Goal: Transaction & Acquisition: Purchase product/service

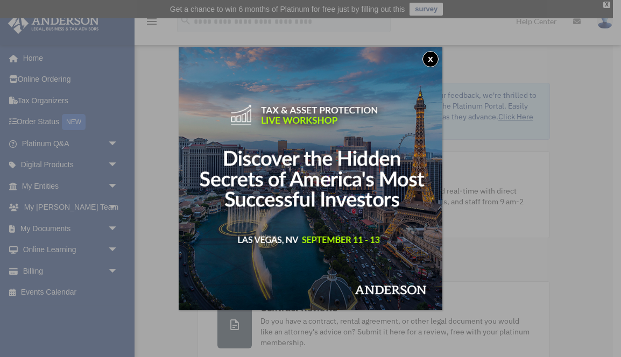
click at [431, 60] on button "x" at bounding box center [431, 59] width 16 height 16
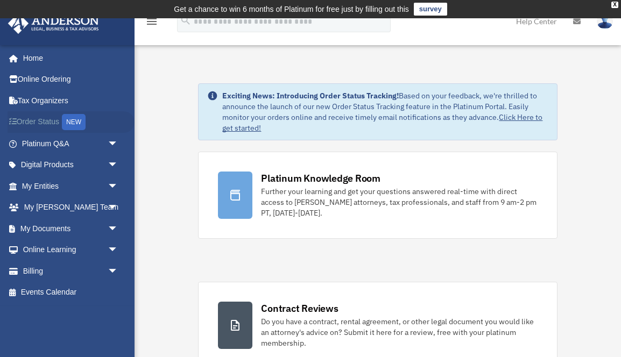
click at [52, 122] on link "Order Status NEW" at bounding box center [71, 122] width 127 height 22
click at [64, 184] on link "My Entities arrow_drop_down" at bounding box center [71, 186] width 127 height 22
click at [109, 184] on span "arrow_drop_down" at bounding box center [119, 186] width 22 height 22
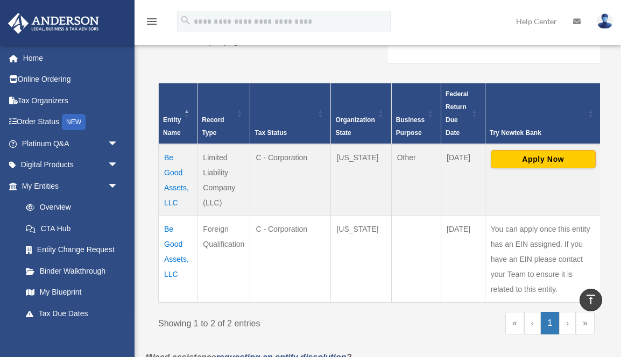
scroll to position [225, 0]
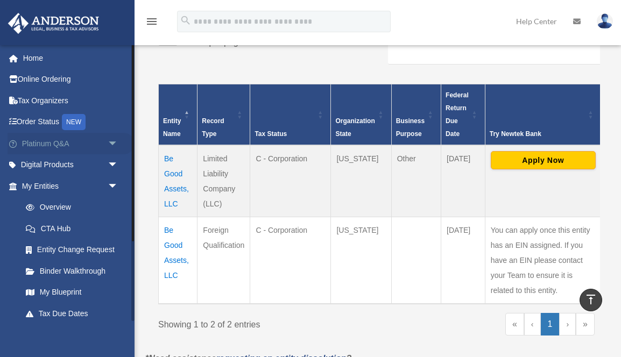
click at [67, 146] on link "Platinum Q&A arrow_drop_down" at bounding box center [71, 144] width 127 height 22
click at [113, 143] on span "arrow_drop_down" at bounding box center [119, 144] width 22 height 22
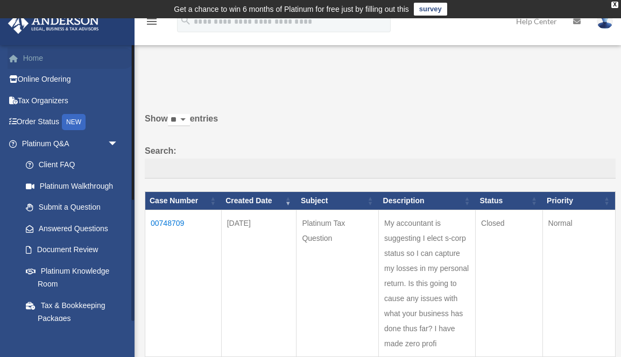
click at [33, 58] on link "Home" at bounding box center [71, 58] width 127 height 22
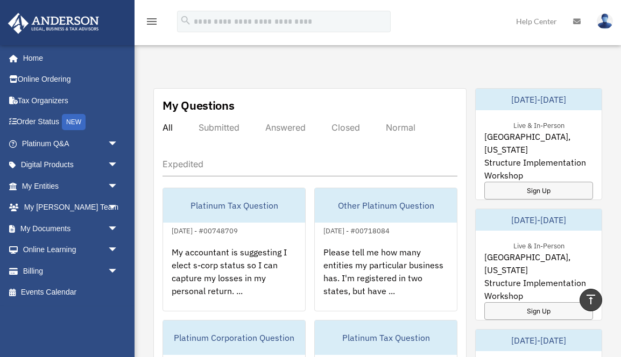
scroll to position [592, 0]
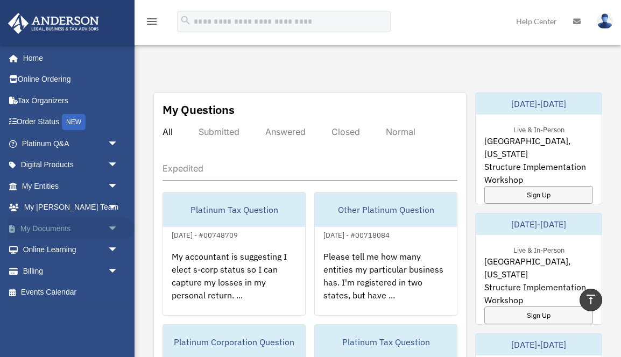
click at [108, 227] on span "arrow_drop_down" at bounding box center [119, 229] width 22 height 22
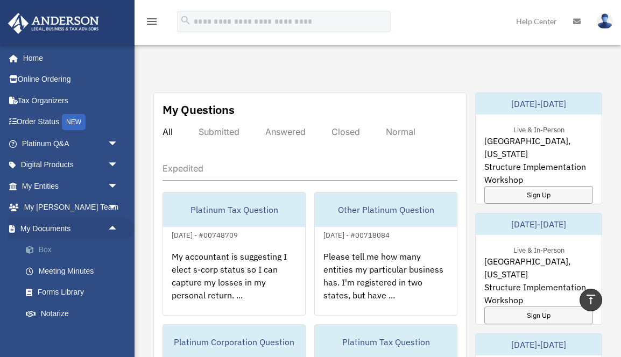
click at [47, 251] on link "Box" at bounding box center [74, 251] width 119 height 22
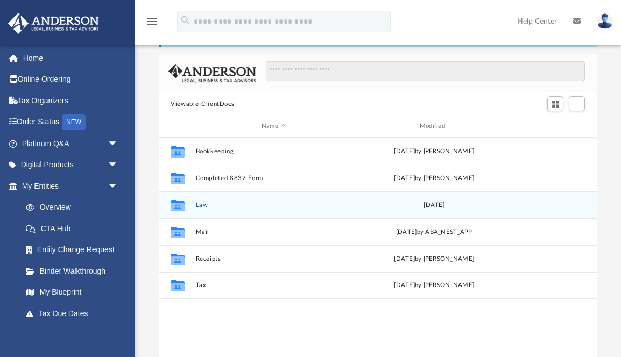
scroll to position [77, 0]
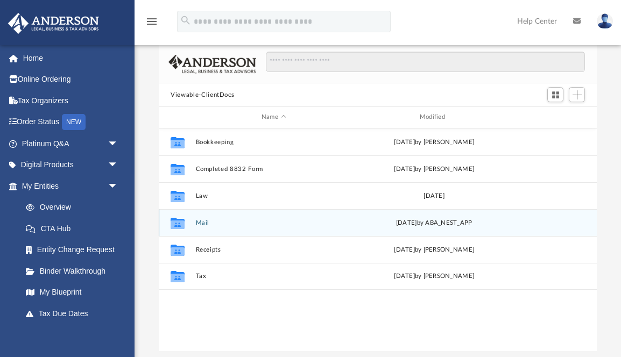
click at [303, 217] on div "Collaborated Folder Mail Mon Jun 16 2025 by ABA_NEST_APP" at bounding box center [378, 222] width 438 height 27
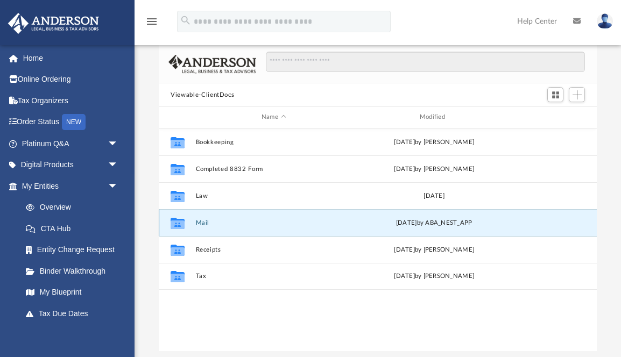
click at [180, 219] on icon "grid" at bounding box center [178, 222] width 14 height 11
click at [199, 222] on button "Mail" at bounding box center [274, 223] width 156 height 7
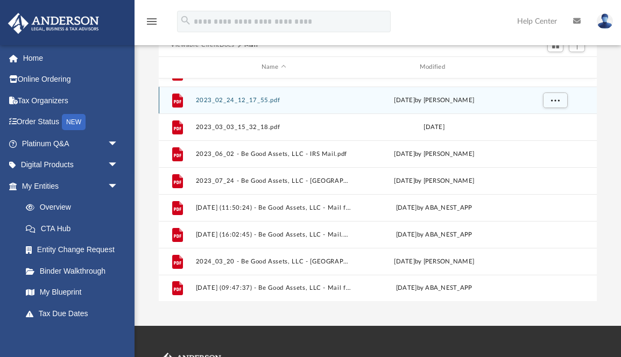
scroll to position [146, 0]
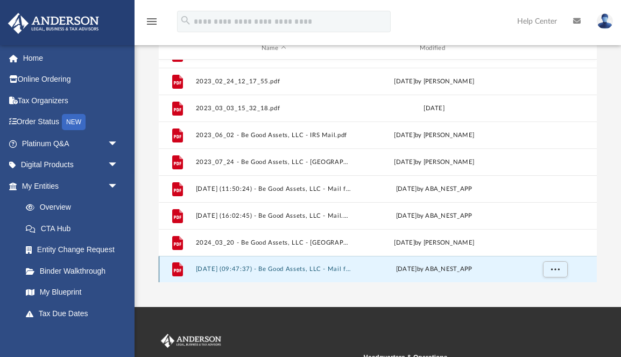
click at [260, 272] on button "2025.06.16 (09:47:37) - Be Good Assets, LLC - Mail from Division of Revenue and…" at bounding box center [274, 269] width 156 height 7
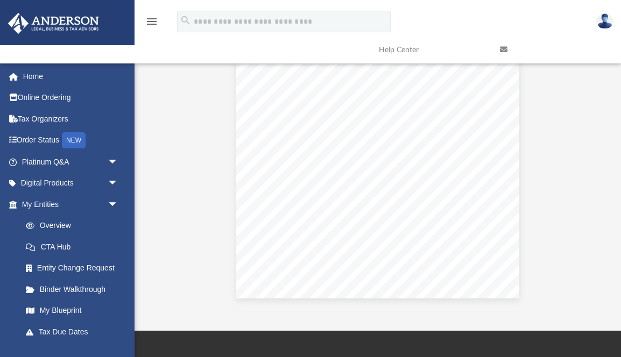
scroll to position [0, 0]
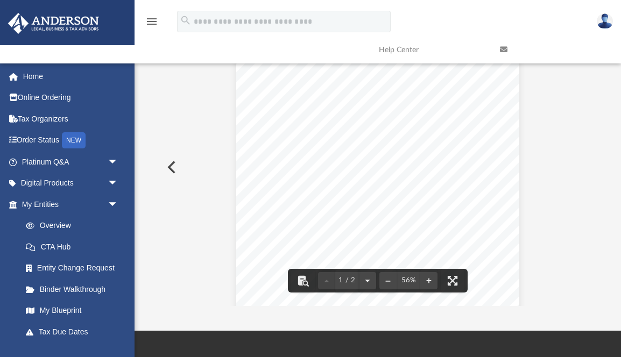
click at [170, 164] on button "Preview" at bounding box center [171, 167] width 24 height 30
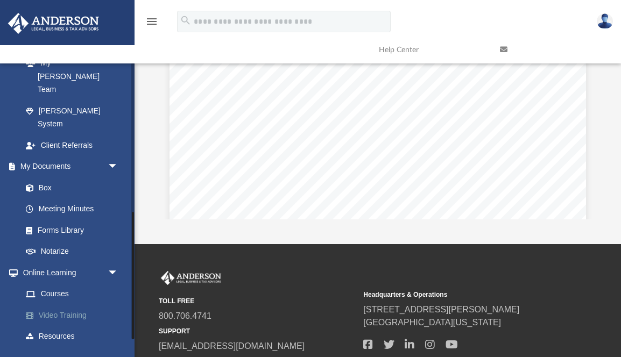
scroll to position [209, 0]
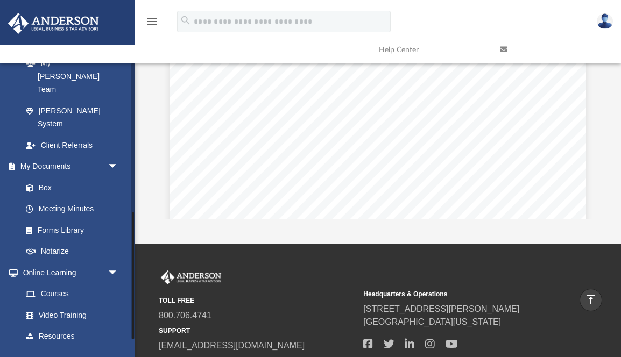
click at [38, 347] on link "Billing arrow_drop_down" at bounding box center [71, 358] width 127 height 22
click at [114, 347] on span "arrow_drop_down" at bounding box center [119, 358] width 22 height 22
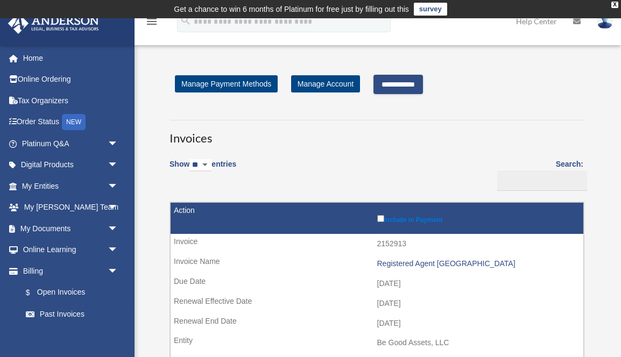
click at [412, 82] on input "**********" at bounding box center [399, 84] width 50 height 19
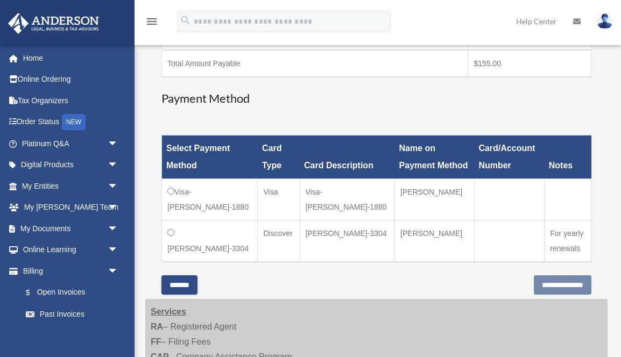
scroll to position [251, 0]
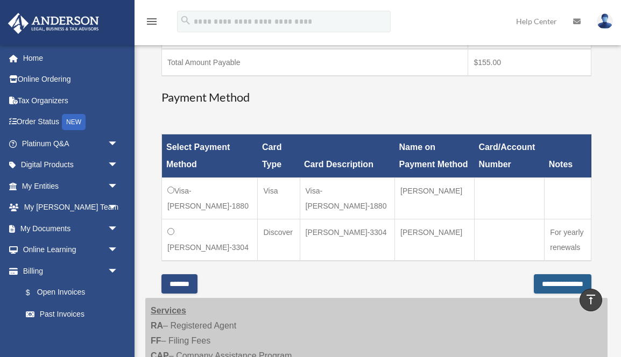
click at [545, 275] on input "**********" at bounding box center [563, 284] width 58 height 19
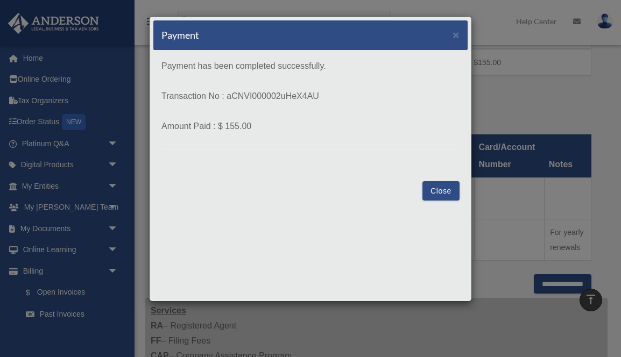
click at [448, 189] on button "Close" at bounding box center [441, 190] width 37 height 19
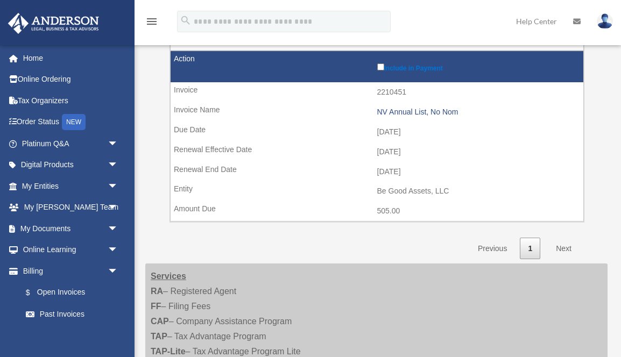
scroll to position [333, 0]
